Goal: Task Accomplishment & Management: Complete application form

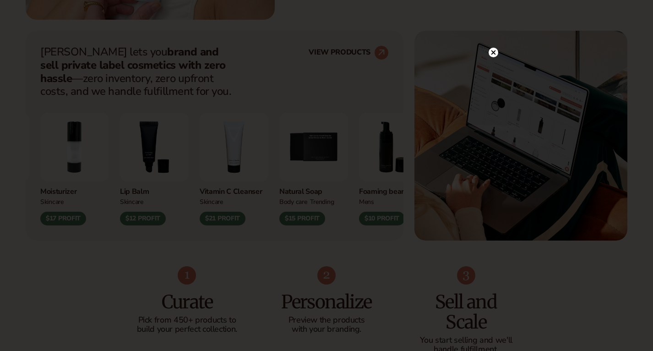
scroll to position [350, 0]
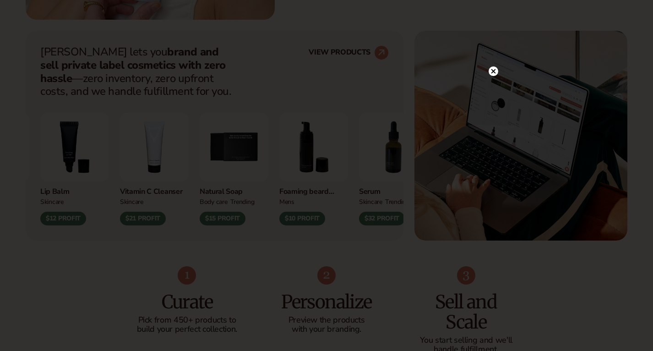
click at [494, 69] on circle at bounding box center [493, 71] width 10 height 10
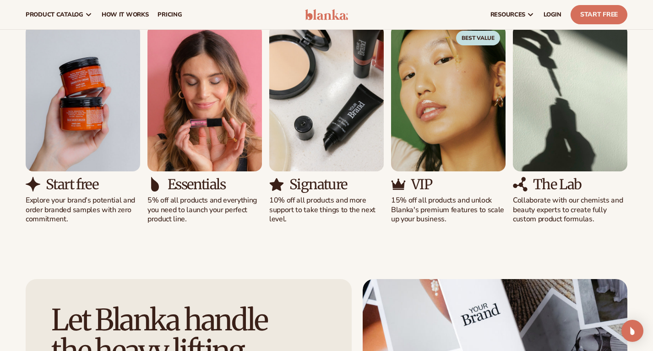
scroll to position [864, 0]
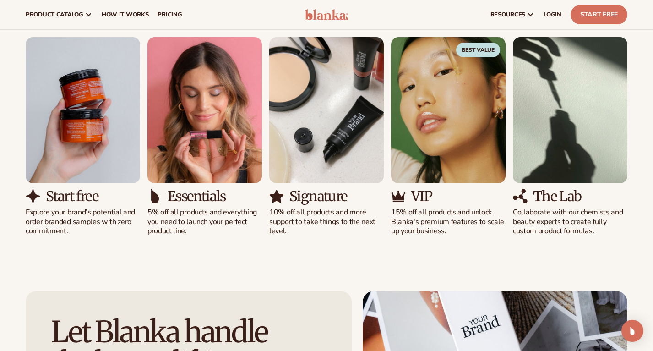
click at [425, 136] on img "4 / 5" at bounding box center [448, 110] width 114 height 146
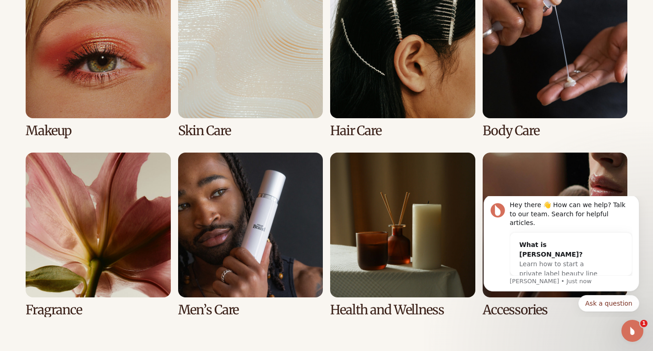
scroll to position [1847, 0]
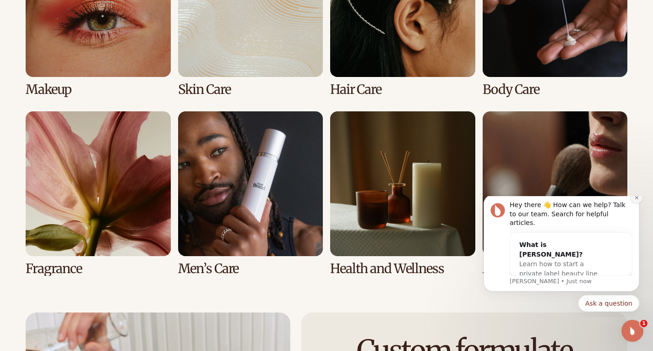
click at [638, 200] on icon "Dismiss notification" at bounding box center [636, 197] width 5 height 5
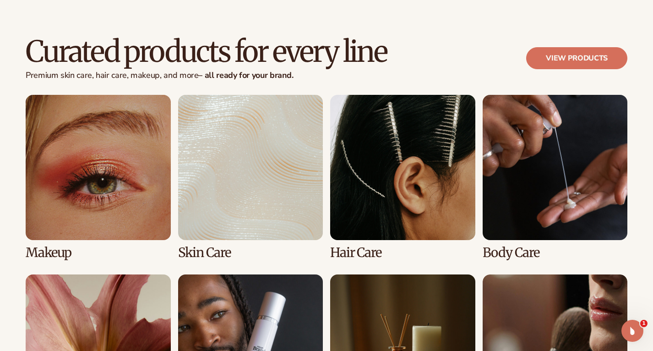
scroll to position [1685, 0]
click at [119, 155] on link "1 / 8" at bounding box center [98, 177] width 145 height 164
click at [596, 52] on link "View products" at bounding box center [576, 58] width 101 height 22
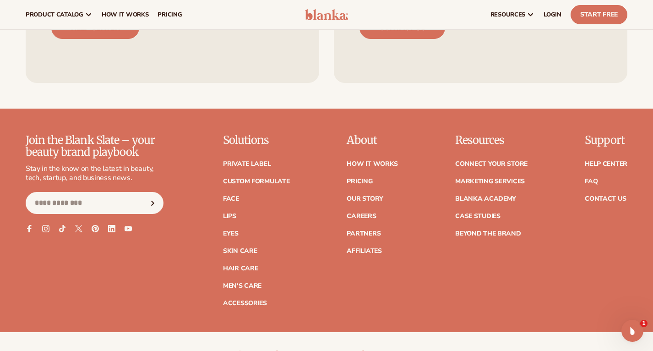
scroll to position [1519, 0]
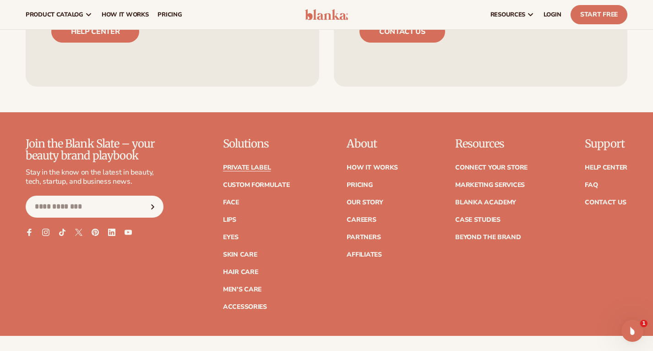
click at [261, 164] on link "Private label" at bounding box center [247, 167] width 48 height 6
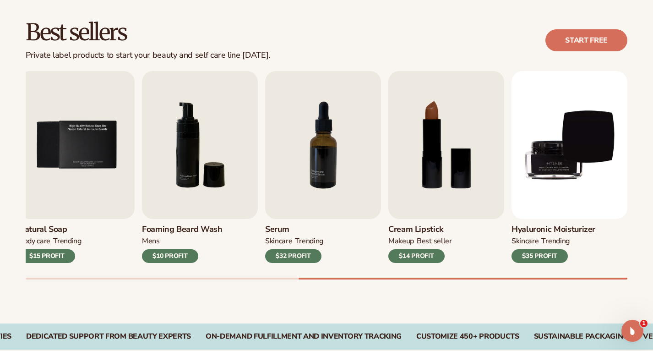
scroll to position [252, 0]
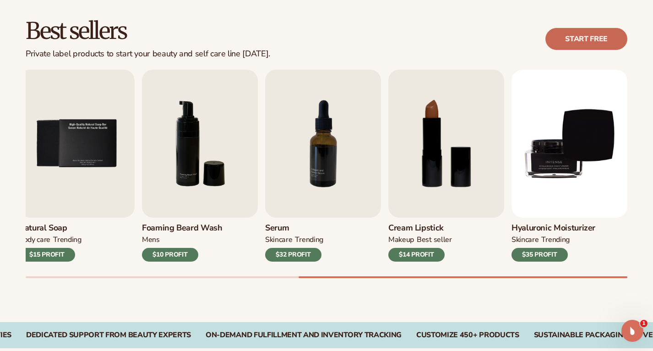
click at [582, 34] on link "Start free" at bounding box center [586, 39] width 82 height 22
